Goal: Check status: Check status

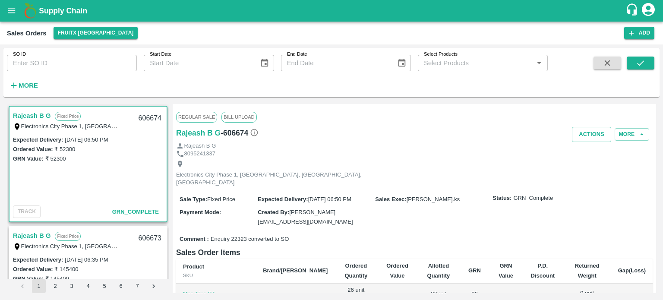
click at [106, 69] on input "SO ID" at bounding box center [72, 63] width 130 height 16
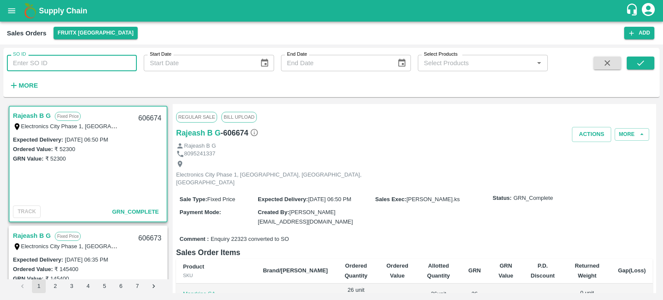
paste input "605832"
click at [651, 63] on button "submit" at bounding box center [641, 63] width 28 height 13
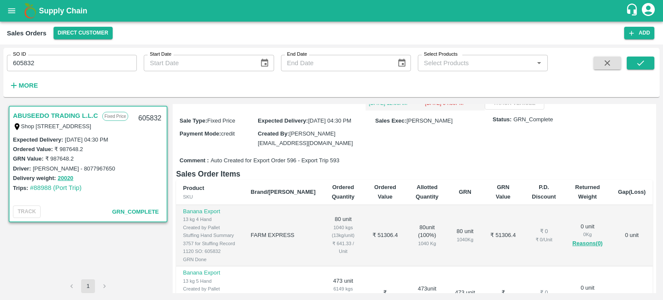
scroll to position [86, 0]
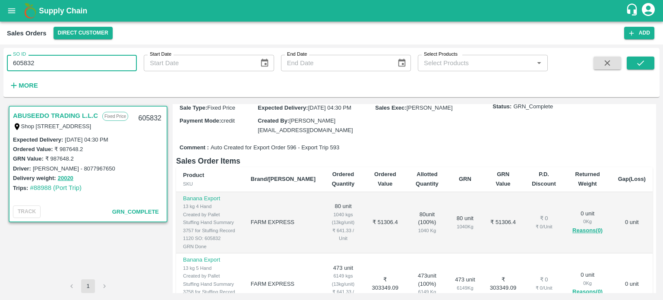
drag, startPoint x: 70, startPoint y: 64, endPoint x: 0, endPoint y: 44, distance: 72.6
click at [0, 49] on div "SO ID 605832 SO ID Start Date Start Date End Date End Date Select Products Sele…" at bounding box center [331, 172] width 663 height 256
paste input "text"
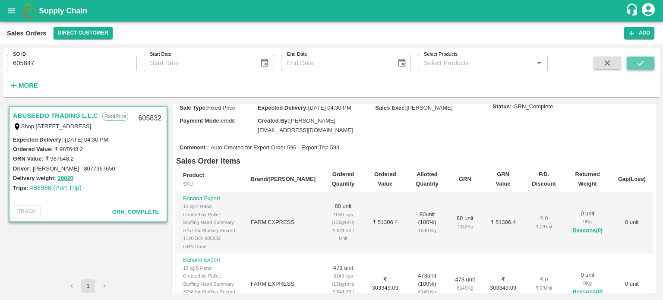
click at [643, 63] on icon "submit" at bounding box center [640, 62] width 9 height 9
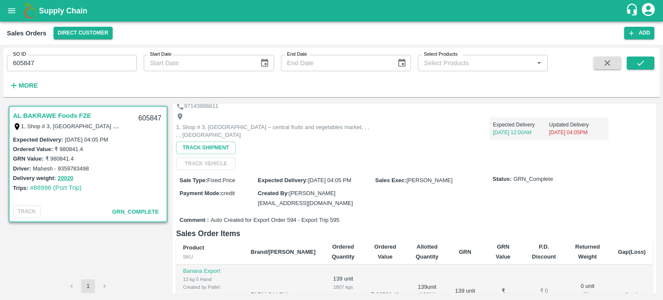
scroll to position [130, 0]
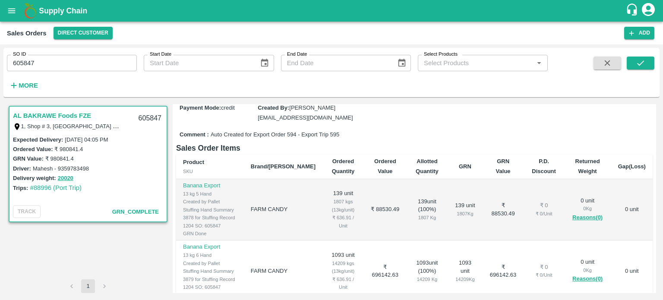
click at [69, 53] on div "SO ID 605847 SO ID" at bounding box center [68, 59] width 137 height 23
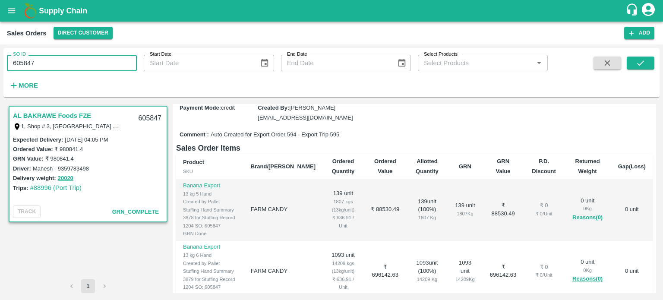
drag, startPoint x: 23, startPoint y: 63, endPoint x: 93, endPoint y: 49, distance: 70.9
click at [93, 49] on div "SO ID 605847 SO ID" at bounding box center [68, 59] width 137 height 23
click at [93, 66] on input "605203" at bounding box center [72, 63] width 130 height 16
type input "605203"
click at [641, 59] on icon "submit" at bounding box center [640, 62] width 9 height 9
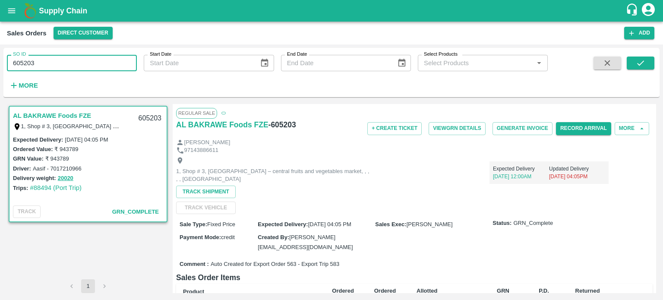
drag, startPoint x: 39, startPoint y: 60, endPoint x: 0, endPoint y: 50, distance: 40.1
click at [0, 56] on div "SO ID 605203 SO ID Start Date Start Date End Date End Date Select Products Sele…" at bounding box center [331, 172] width 663 height 256
paste input "text"
click at [639, 61] on icon "submit" at bounding box center [640, 62] width 9 height 9
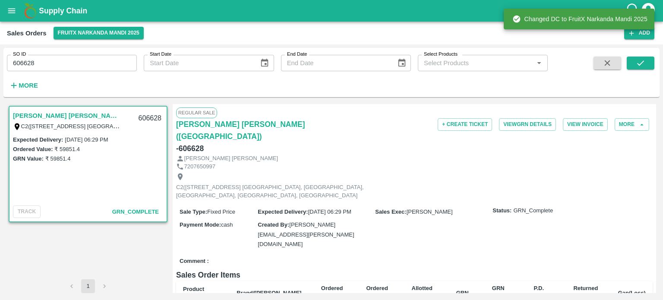
drag, startPoint x: 70, startPoint y: 60, endPoint x: 87, endPoint y: 55, distance: 17.6
click at [84, 56] on input "606628" at bounding box center [72, 63] width 130 height 16
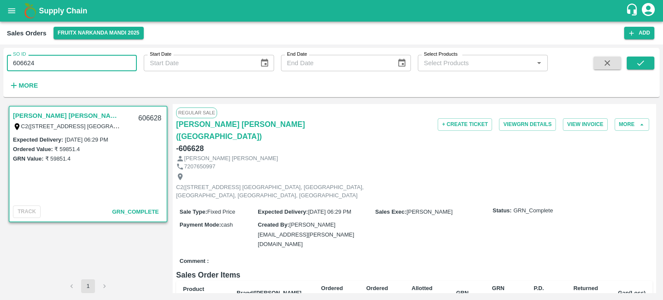
click at [643, 72] on span at bounding box center [641, 74] width 28 height 35
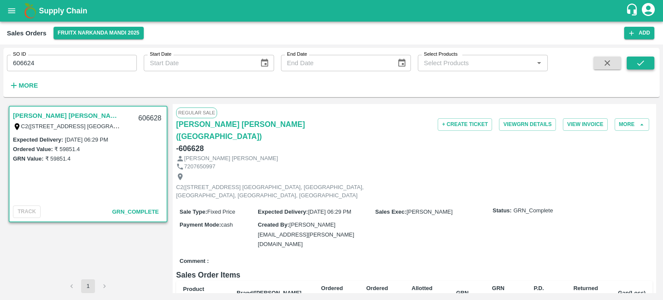
click at [642, 63] on icon "submit" at bounding box center [640, 62] width 9 height 9
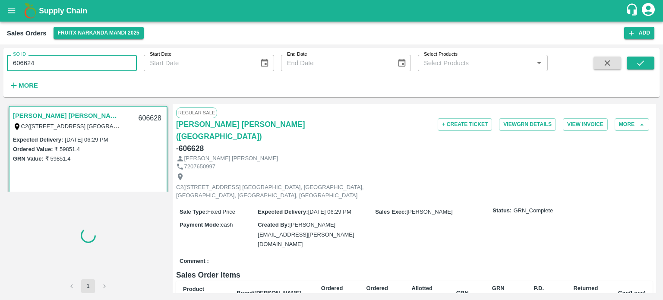
drag, startPoint x: 26, startPoint y: 60, endPoint x: 126, endPoint y: 62, distance: 99.8
click at [126, 62] on input "606624" at bounding box center [72, 63] width 130 height 16
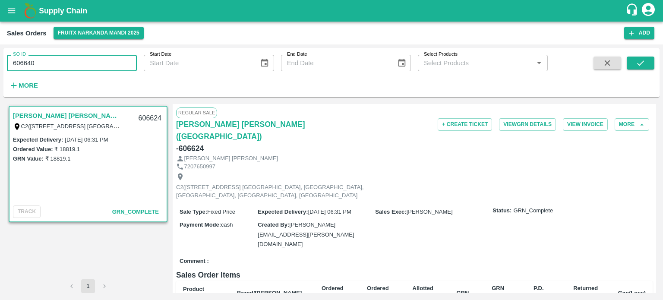
click at [117, 56] on input "606640" at bounding box center [72, 63] width 130 height 16
click at [637, 68] on button "submit" at bounding box center [641, 63] width 28 height 13
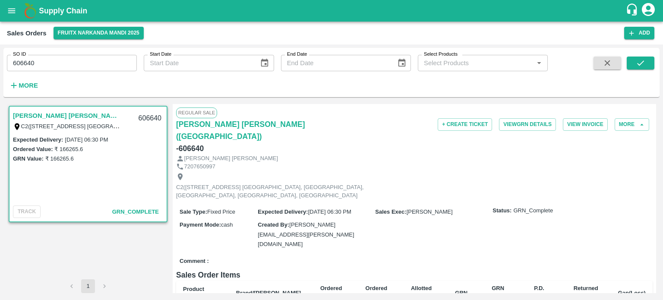
drag, startPoint x: 27, startPoint y: 60, endPoint x: 103, endPoint y: 51, distance: 76.5
click at [103, 51] on div "SO ID 606640 SO ID" at bounding box center [68, 59] width 137 height 23
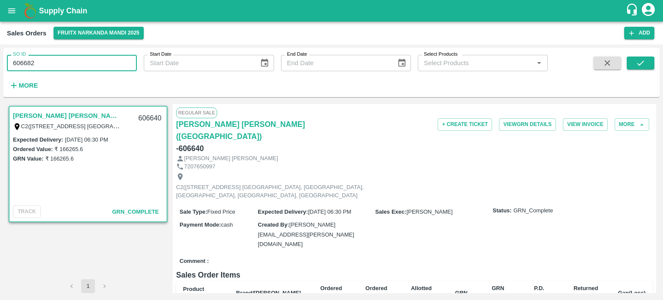
click at [88, 61] on input "606682" at bounding box center [72, 63] width 130 height 16
click at [648, 67] on button "submit" at bounding box center [641, 63] width 28 height 13
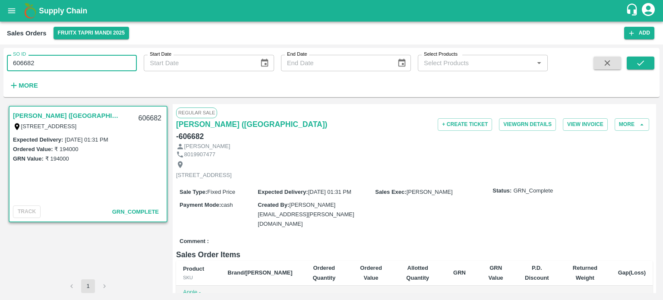
click at [29, 60] on input "606682" at bounding box center [72, 63] width 130 height 16
drag, startPoint x: 29, startPoint y: 60, endPoint x: 108, endPoint y: 60, distance: 78.6
click at [107, 60] on input "606682" at bounding box center [72, 63] width 130 height 16
click at [108, 60] on input "606683" at bounding box center [72, 63] width 130 height 16
click at [640, 58] on icon "submit" at bounding box center [640, 62] width 9 height 9
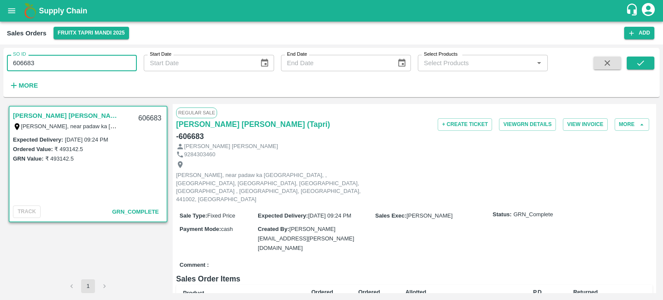
drag, startPoint x: 24, startPoint y: 63, endPoint x: 102, endPoint y: 54, distance: 78.2
click at [102, 54] on div "SO ID 606683 SO ID" at bounding box center [68, 59] width 137 height 23
type input "606249"
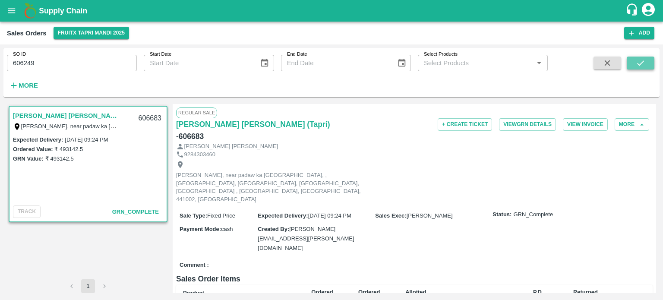
click at [645, 60] on icon "submit" at bounding box center [640, 62] width 9 height 9
